Goal: Information Seeking & Learning: Learn about a topic

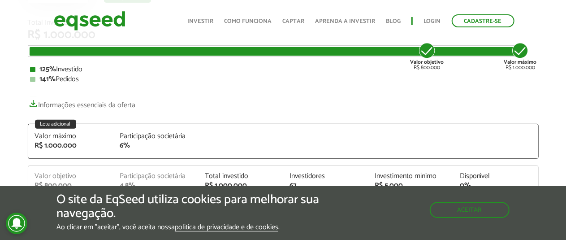
scroll to position [90, 0]
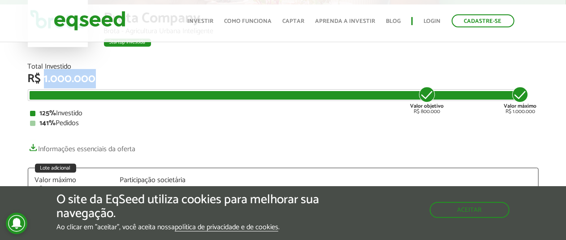
drag, startPoint x: 44, startPoint y: 78, endPoint x: 98, endPoint y: 77, distance: 53.4
click at [98, 77] on div "R$ 1.000.000" at bounding box center [283, 79] width 511 height 12
click at [459, 209] on button "Aceitar" at bounding box center [471, 209] width 78 height 14
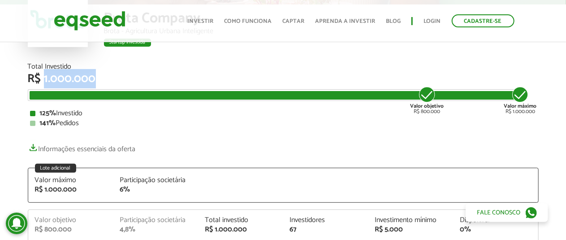
scroll to position [0, 0]
